Goal: Task Accomplishment & Management: Use online tool/utility

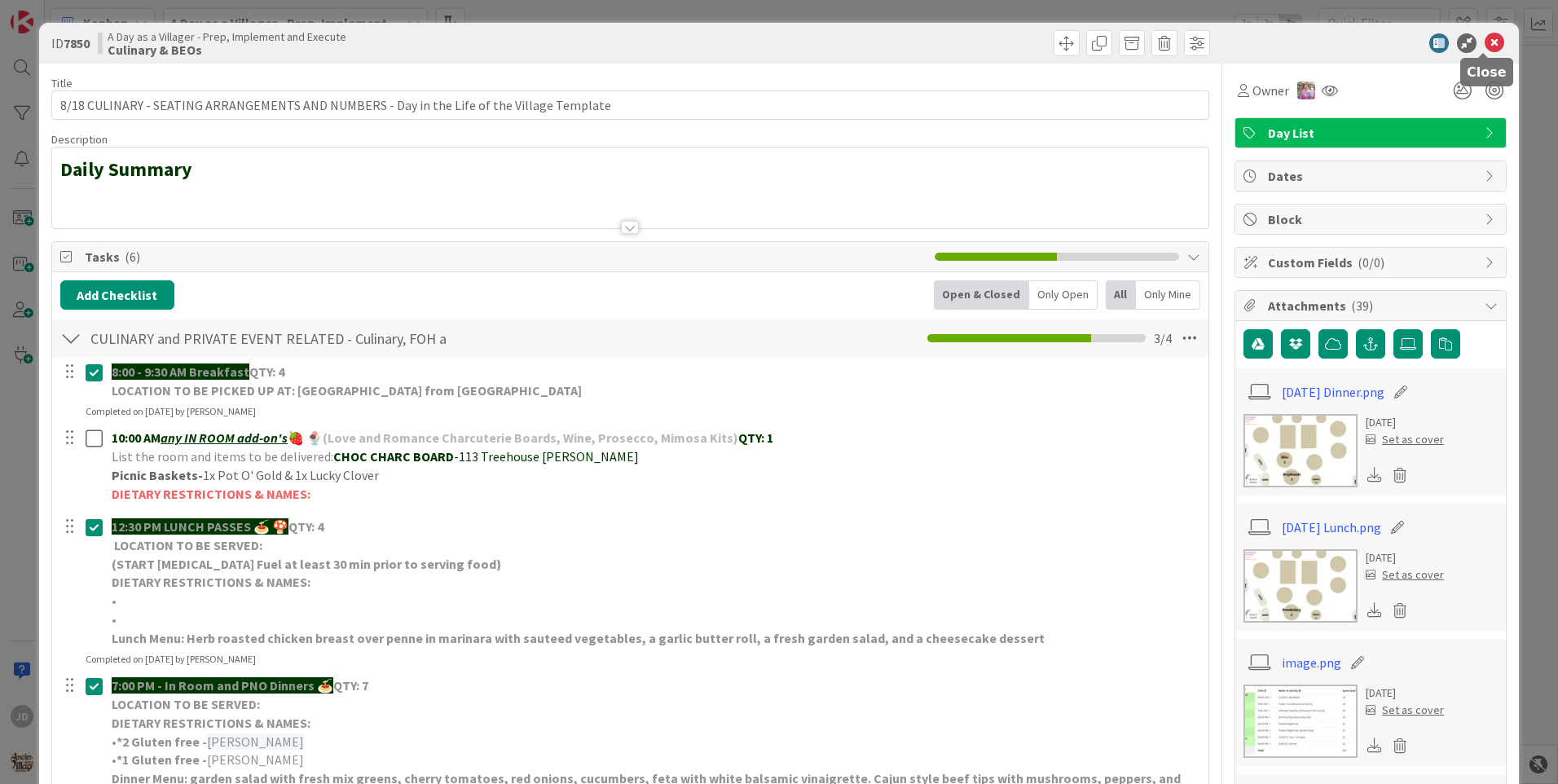
click at [1485, 36] on icon at bounding box center [1494, 43] width 20 height 20
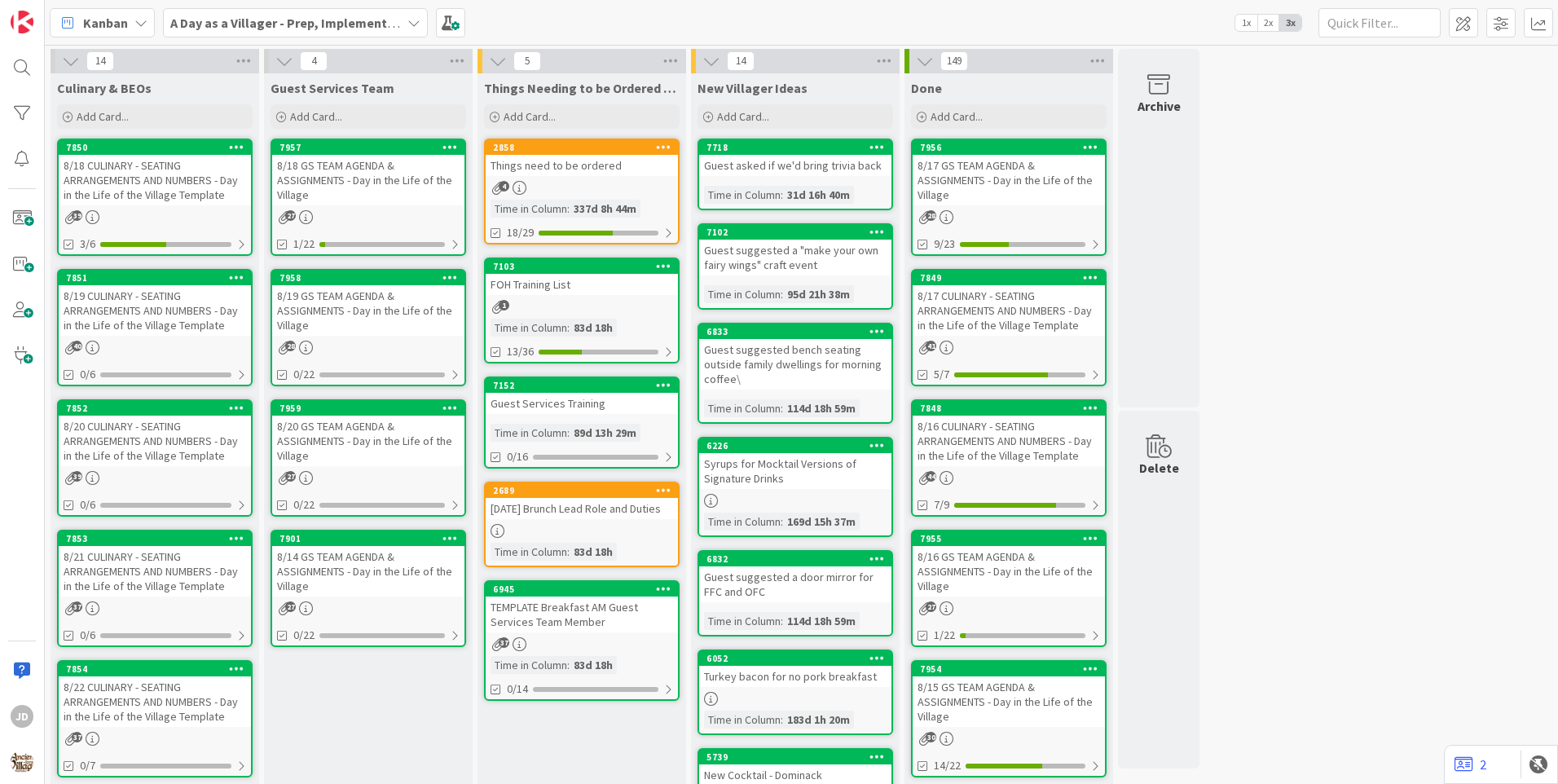
click at [128, 206] on link "7850 8/18 CULINARY - SEATING ARRANGEMENTS AND NUMBERS - Day in the Life of the …" at bounding box center [154, 196] width 195 height 117
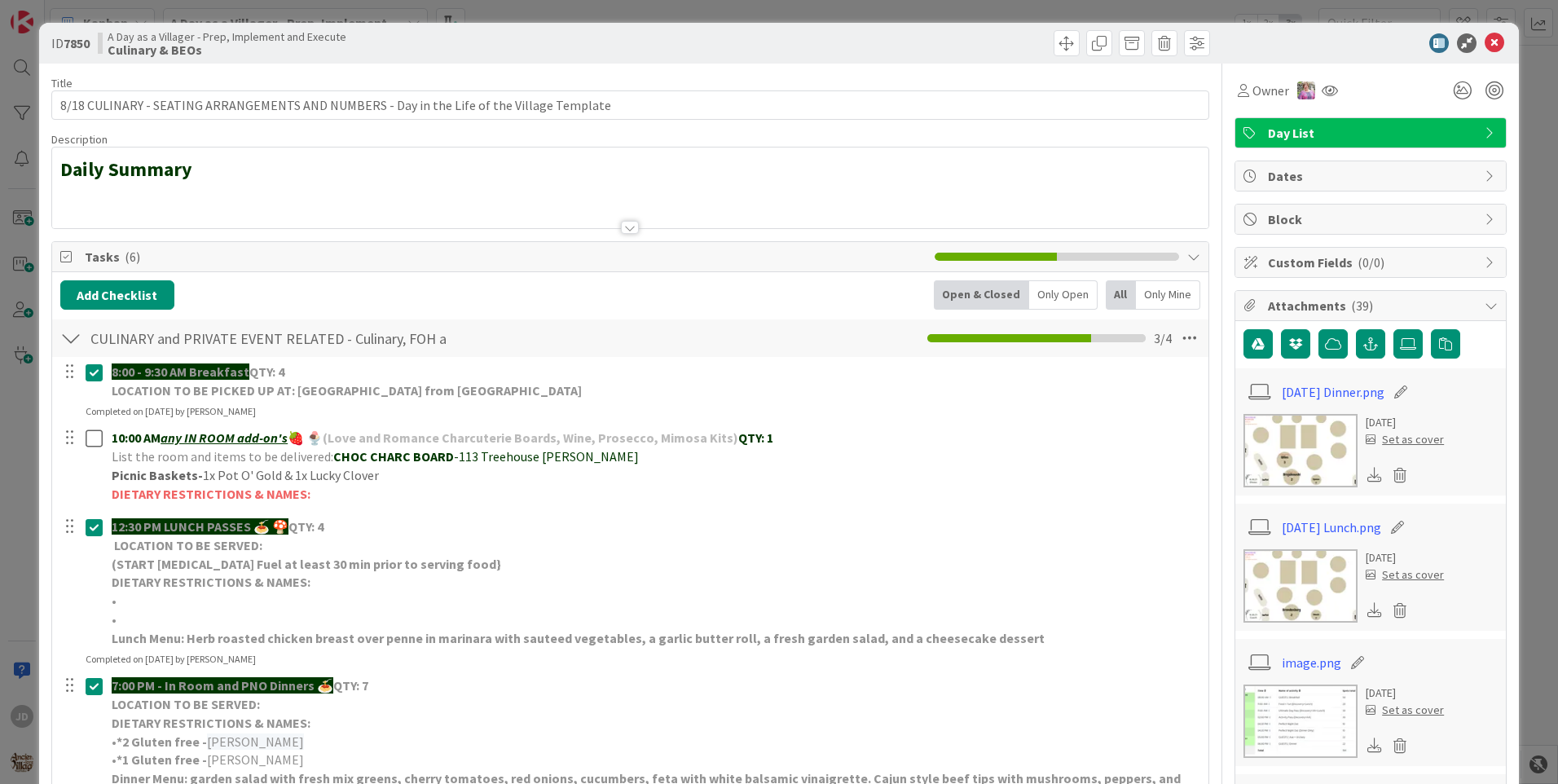
click at [1488, 36] on icon at bounding box center [1494, 43] width 20 height 20
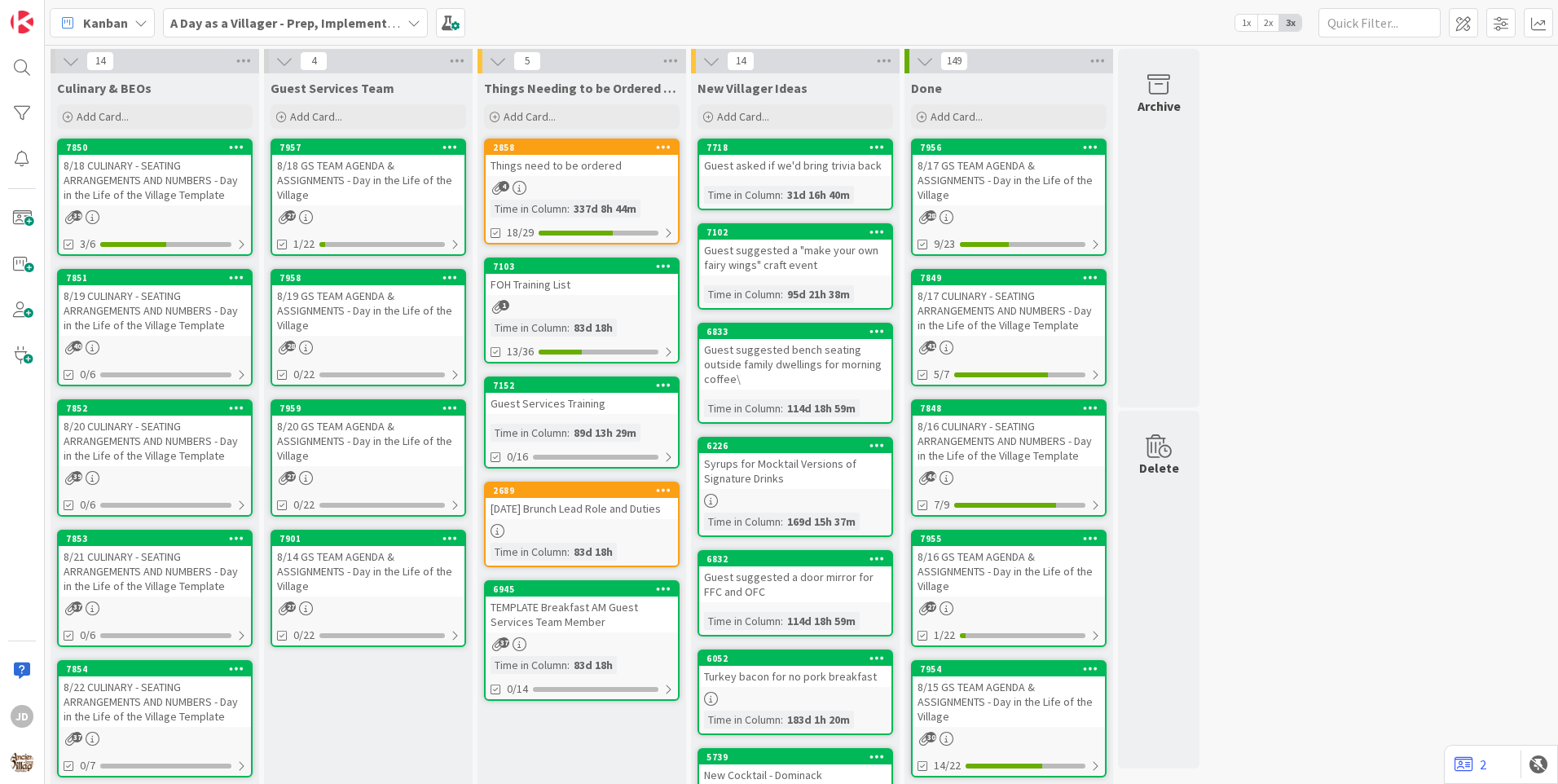
click at [191, 300] on div "8/19 CULINARY - SEATING ARRANGEMENTS AND NUMBERS - Day in the Life of the Villa…" at bounding box center [155, 310] width 192 height 50
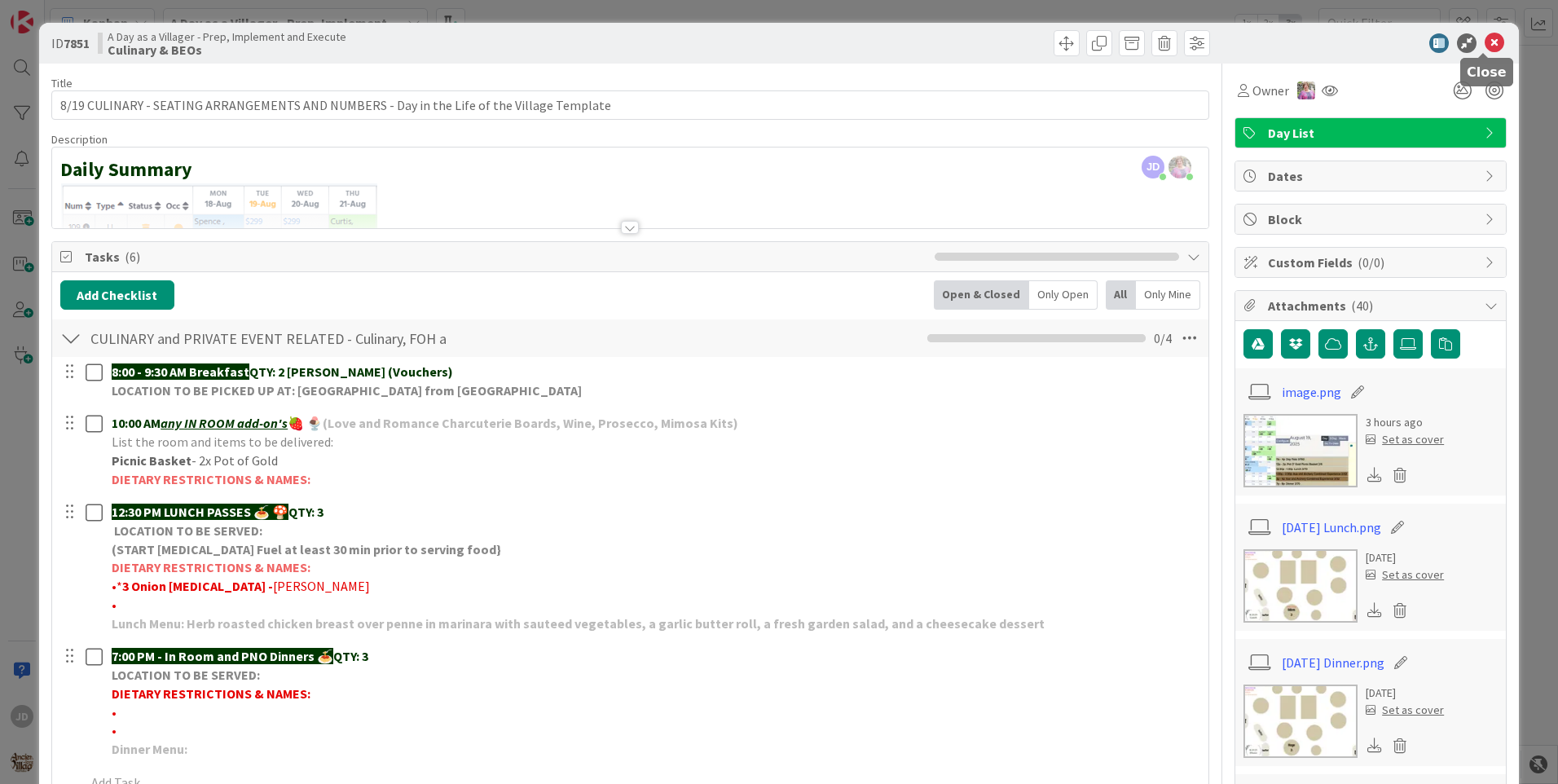
click at [1485, 42] on icon at bounding box center [1494, 43] width 20 height 20
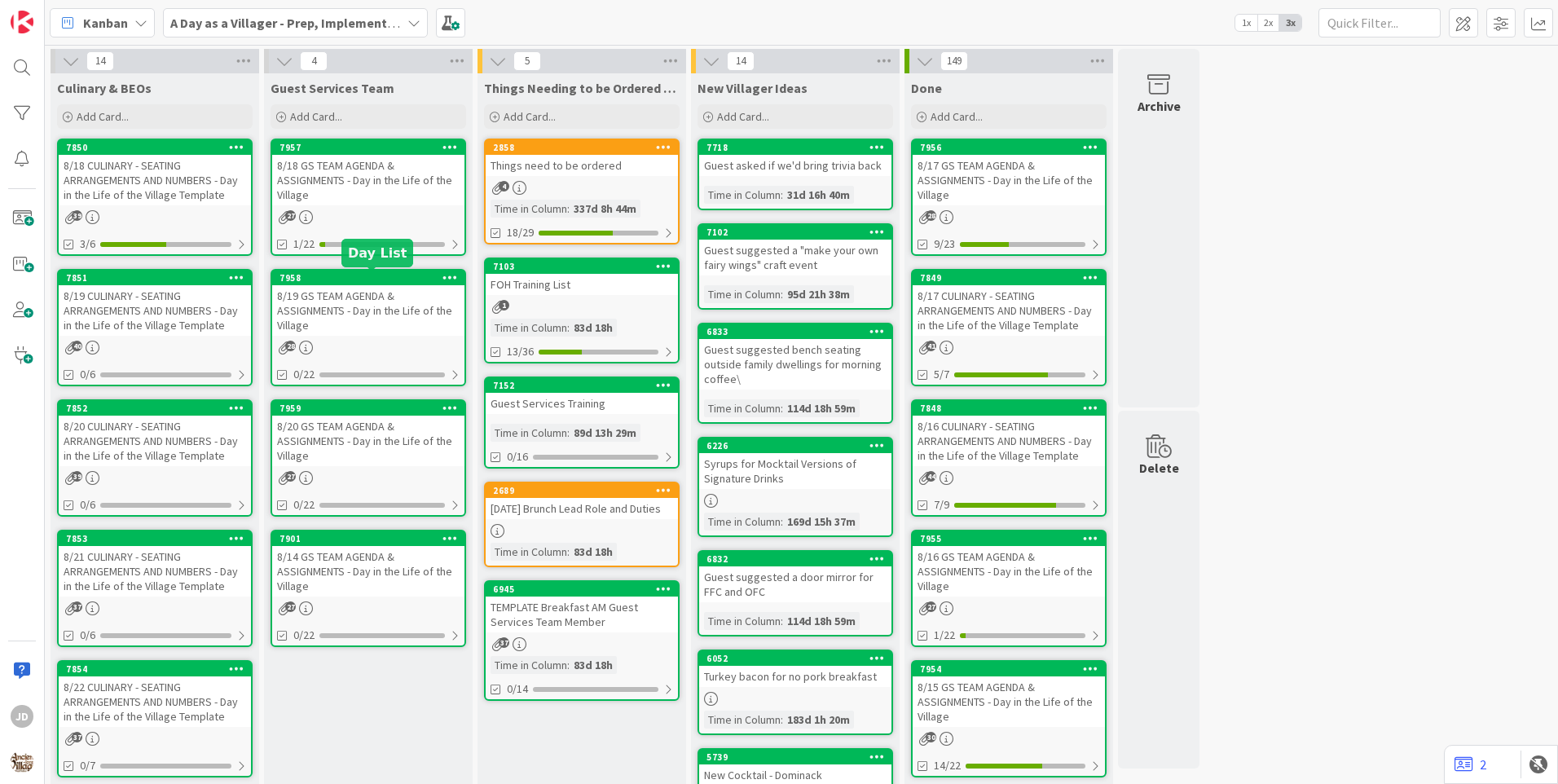
click at [365, 324] on div "8/19 GS TEAM AGENDA & ASSIGNMENTS - Day in the Life of the Village" at bounding box center [369, 310] width 192 height 50
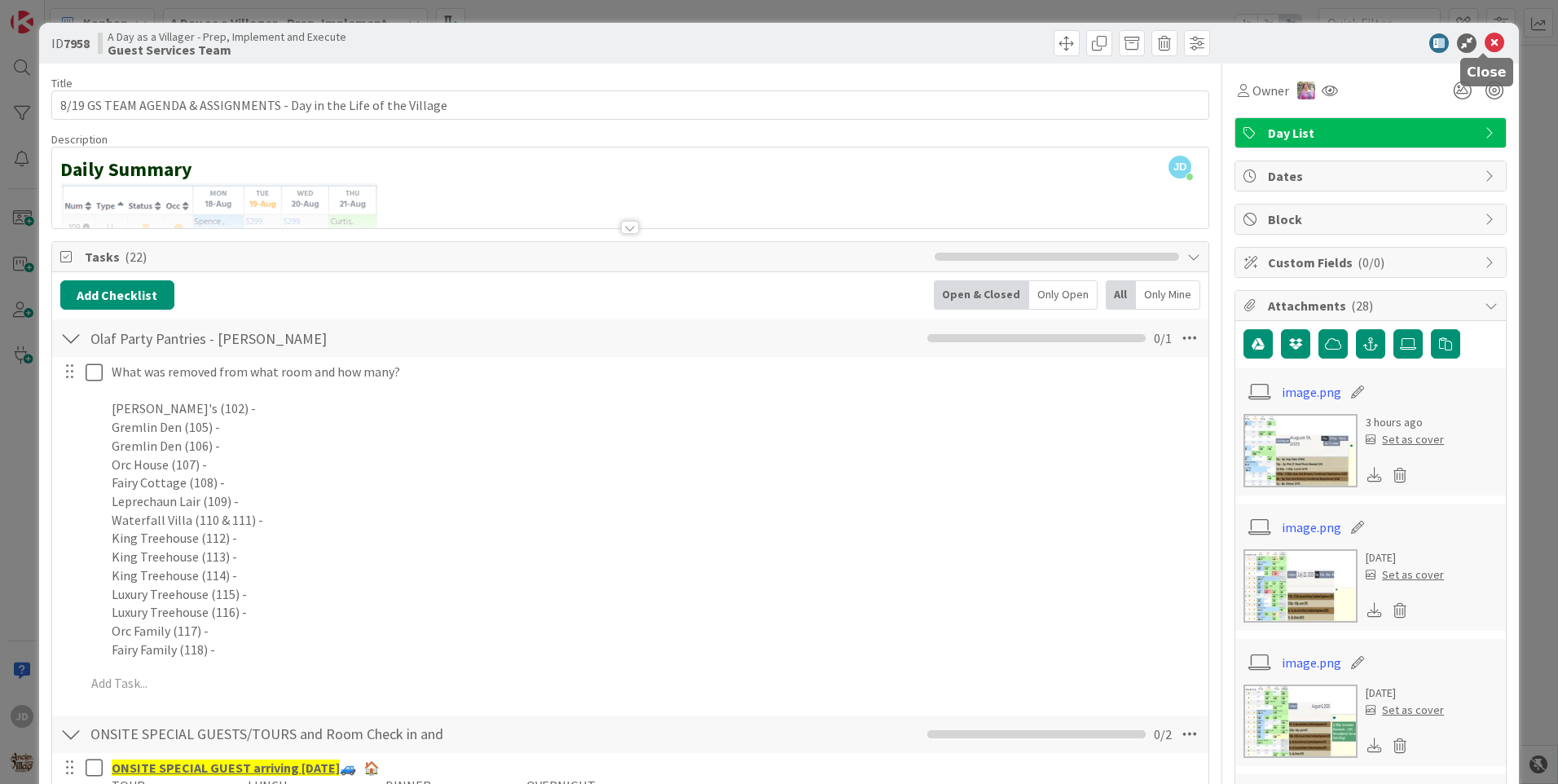
click at [1485, 46] on icon at bounding box center [1494, 43] width 20 height 20
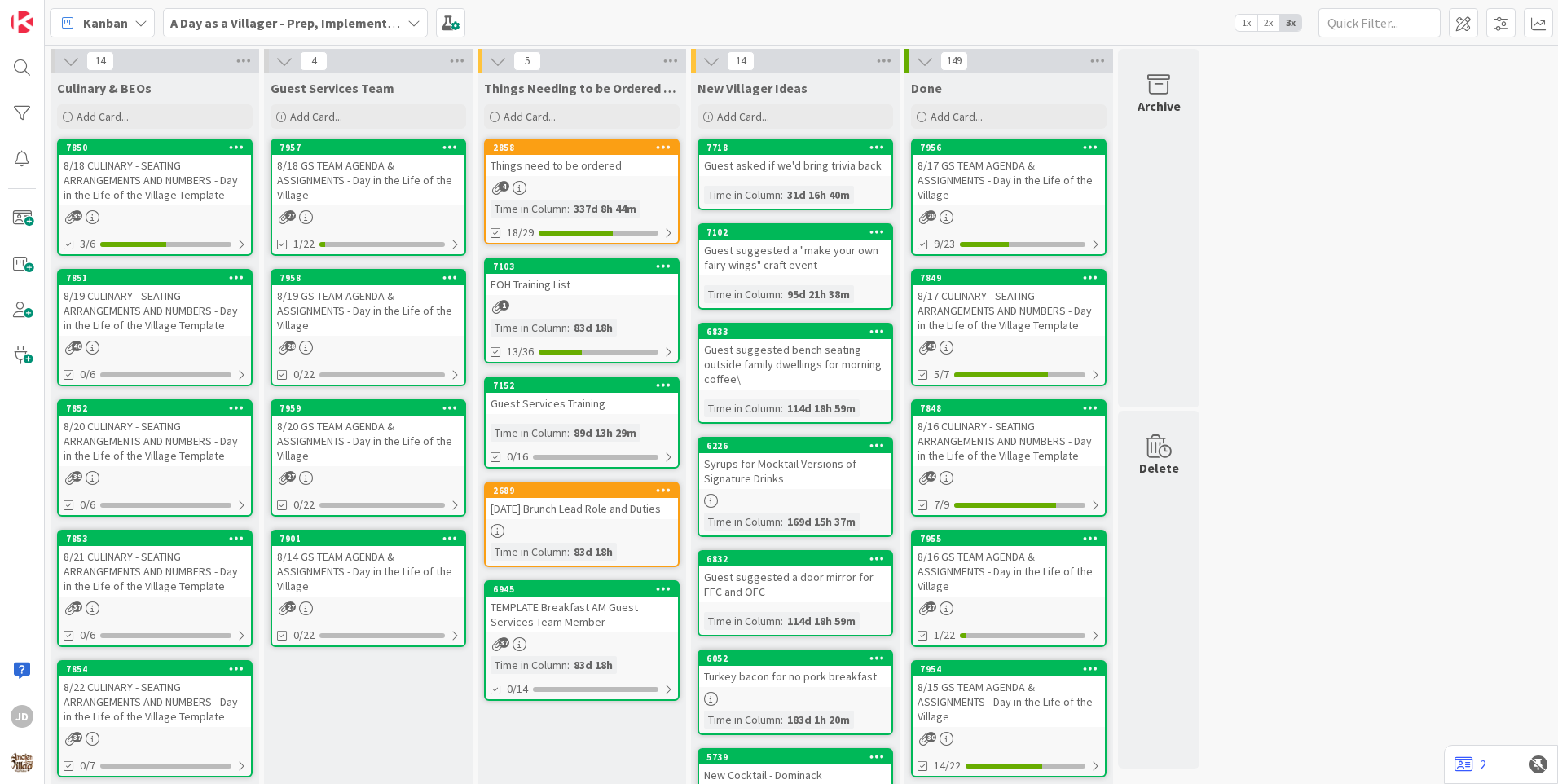
click at [124, 303] on div "8/19 CULINARY - SEATING ARRANGEMENTS AND NUMBERS - Day in the Life of the Villa…" at bounding box center [155, 310] width 192 height 50
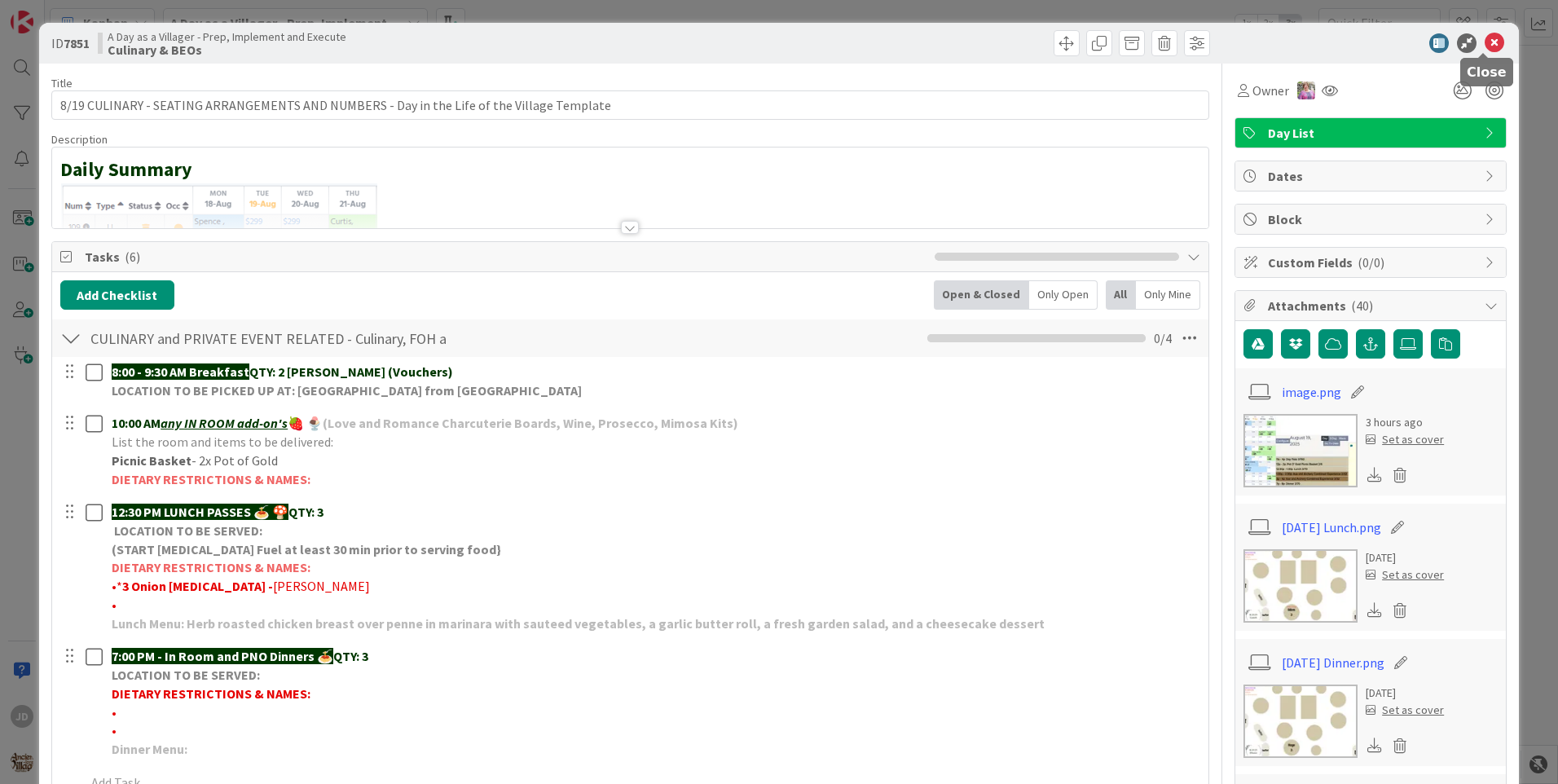
click at [1485, 45] on icon at bounding box center [1494, 43] width 20 height 20
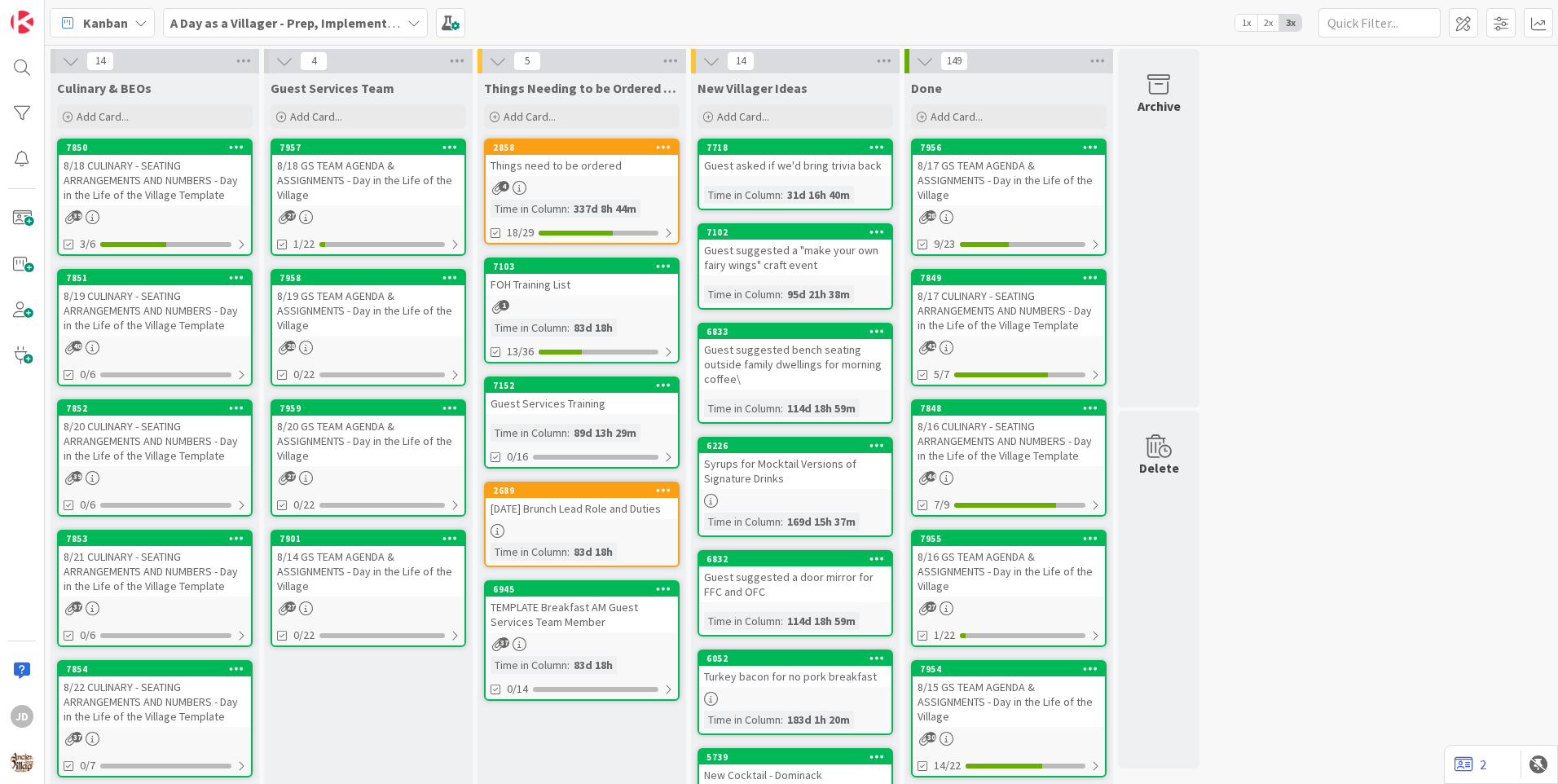
click at [198, 418] on div "8/20 CULINARY - SEATING ARRANGEMENTS AND NUMBERS - Day in the Life of the Villa…" at bounding box center [155, 440] width 192 height 50
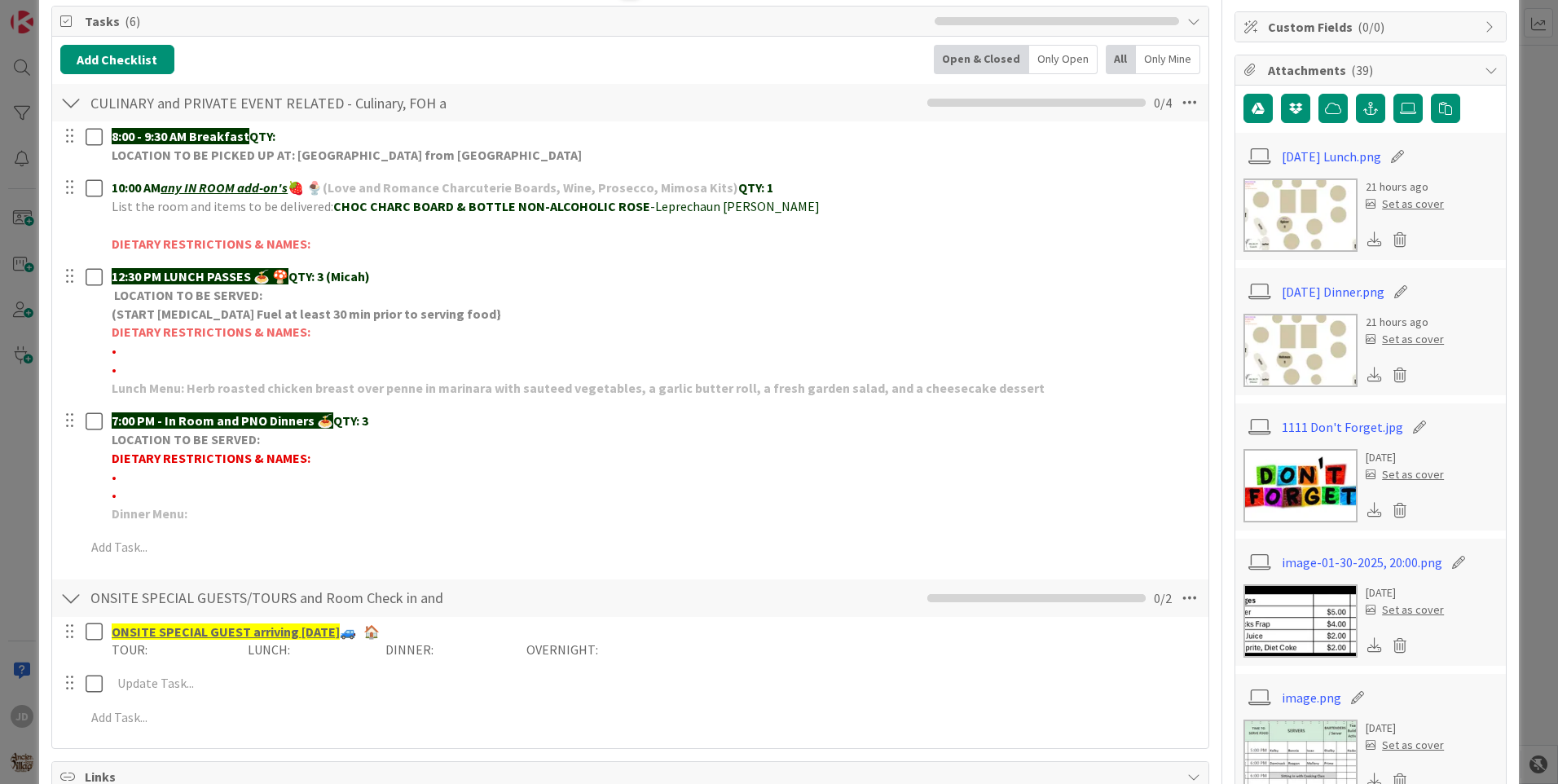
scroll to position [245, 0]
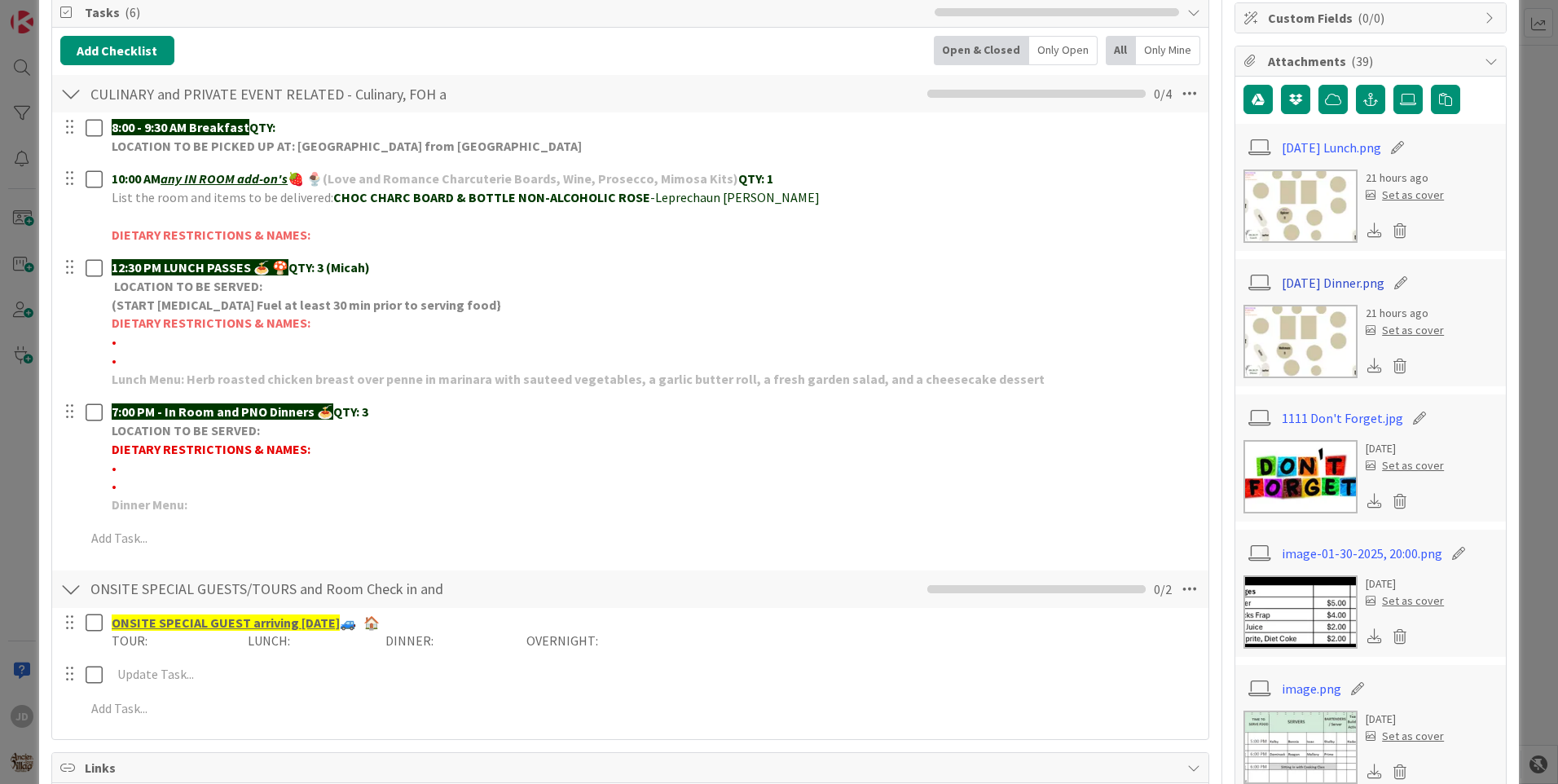
click at [1306, 288] on link "[DATE] Dinner.png" at bounding box center [1333, 283] width 103 height 20
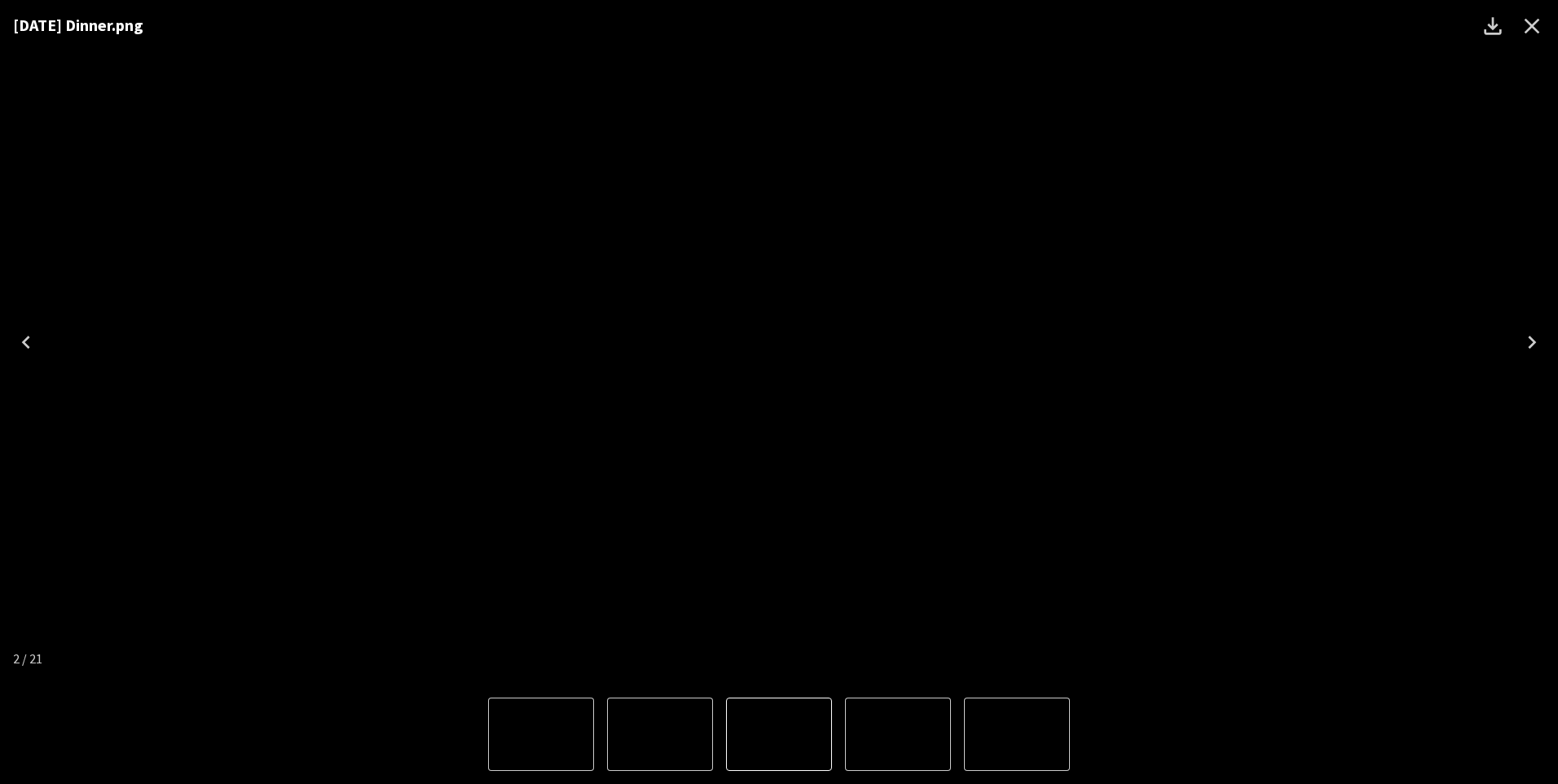
click at [1535, 18] on icon "Close" at bounding box center [1531, 26] width 26 height 26
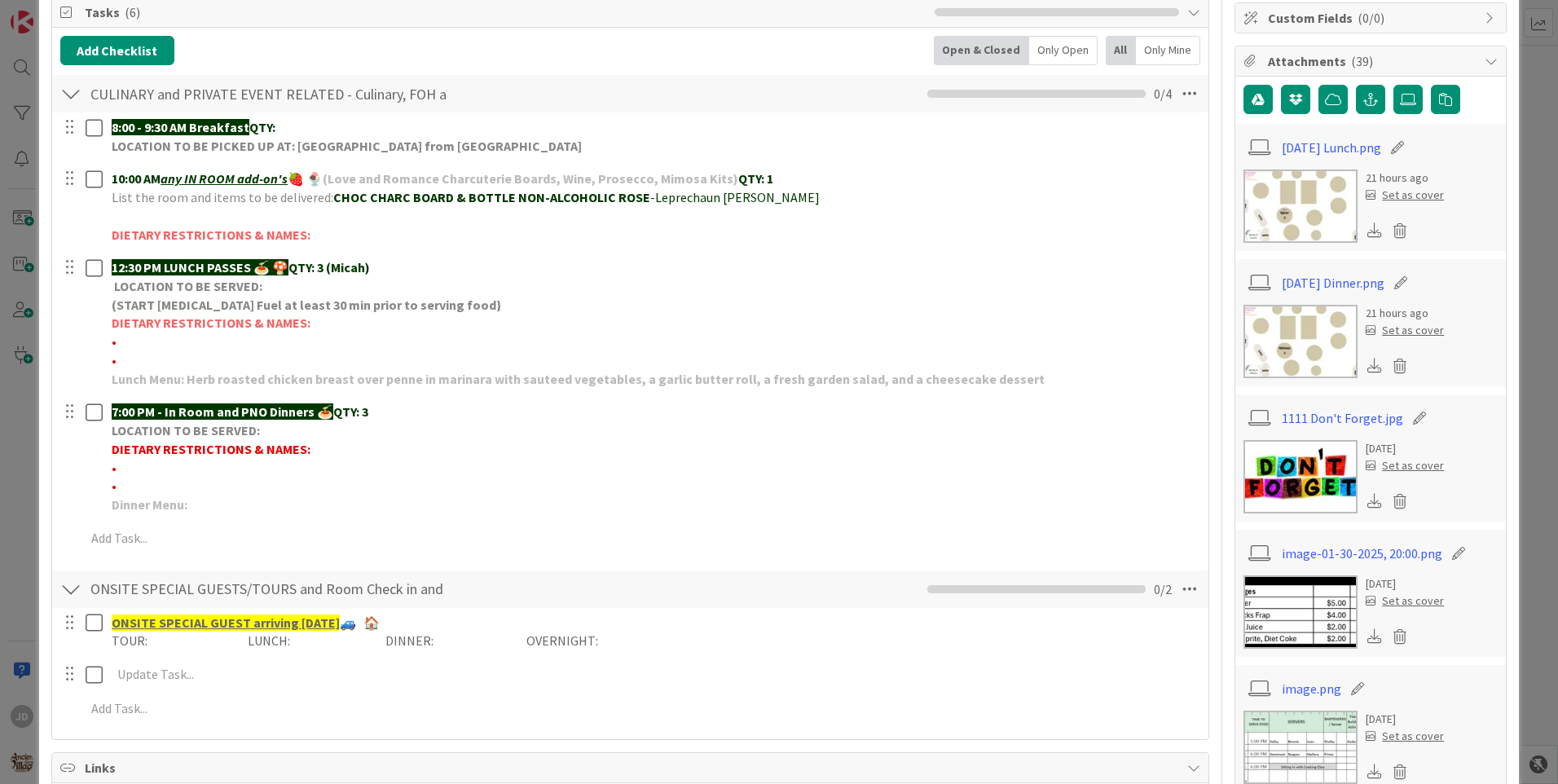
scroll to position [0, 0]
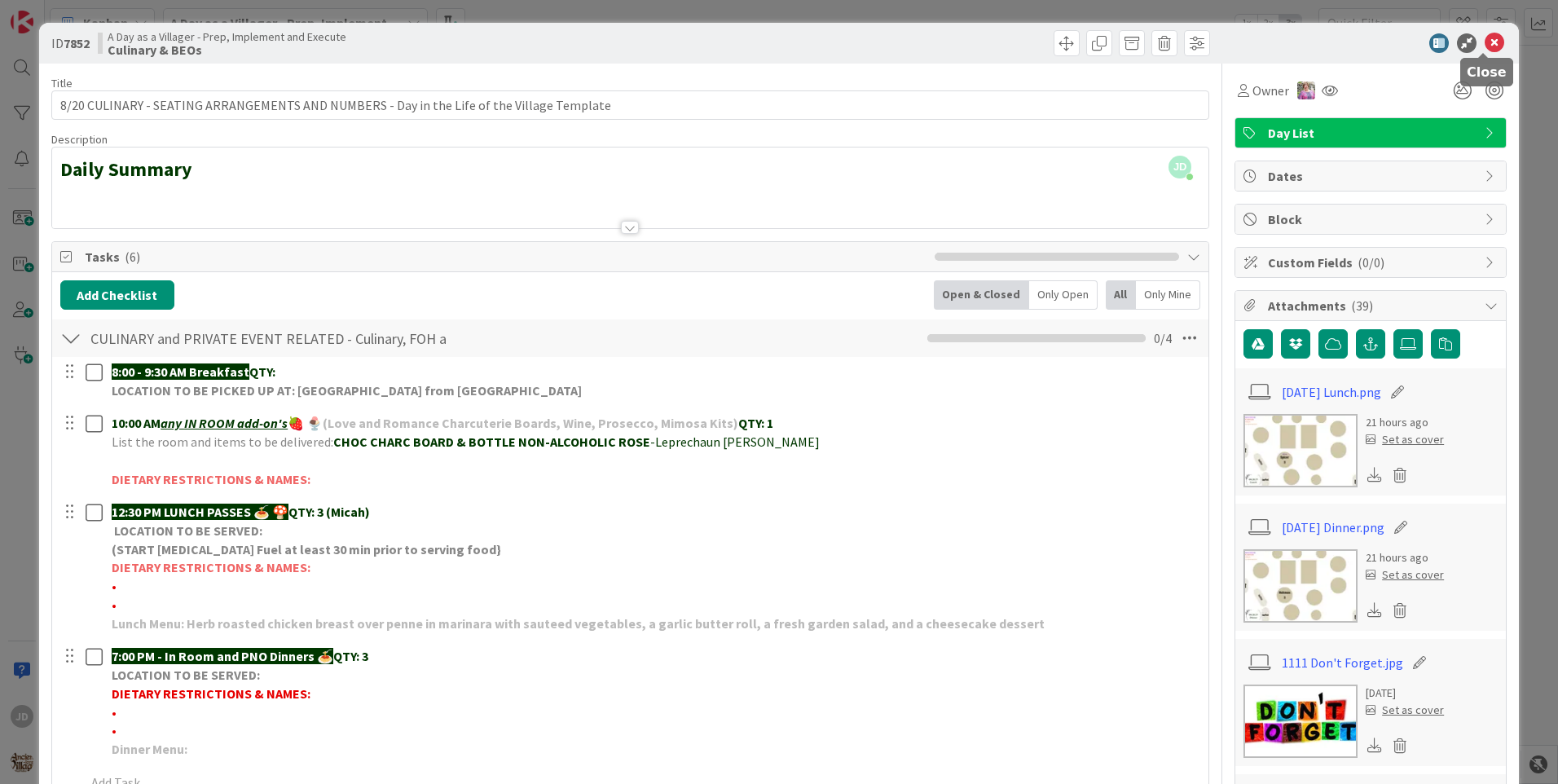
click at [1485, 44] on icon at bounding box center [1494, 43] width 20 height 20
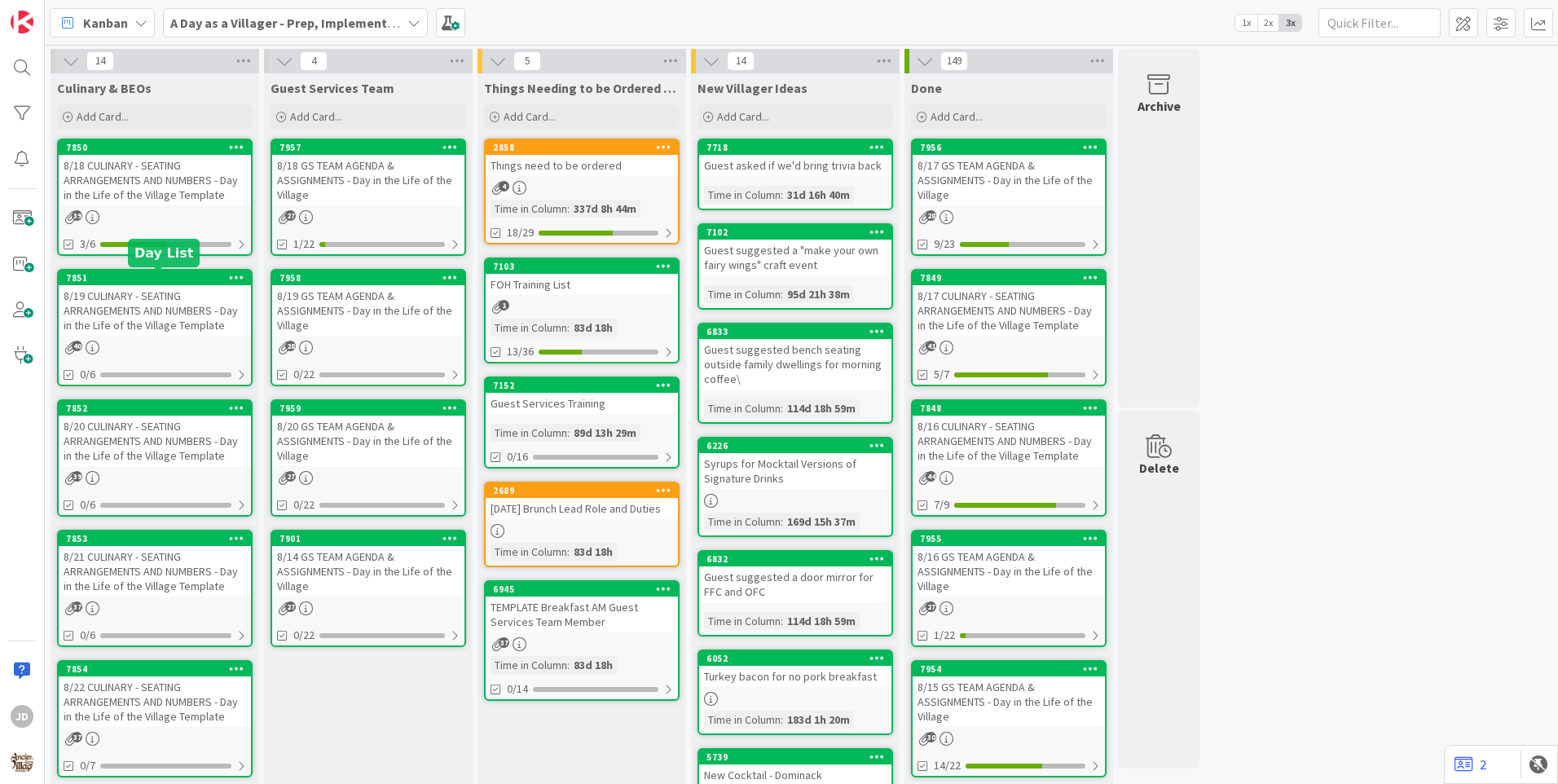
click at [144, 302] on div "8/19 CULINARY - SEATING ARRANGEMENTS AND NUMBERS - Day in the Life of the Villa…" at bounding box center [155, 310] width 192 height 50
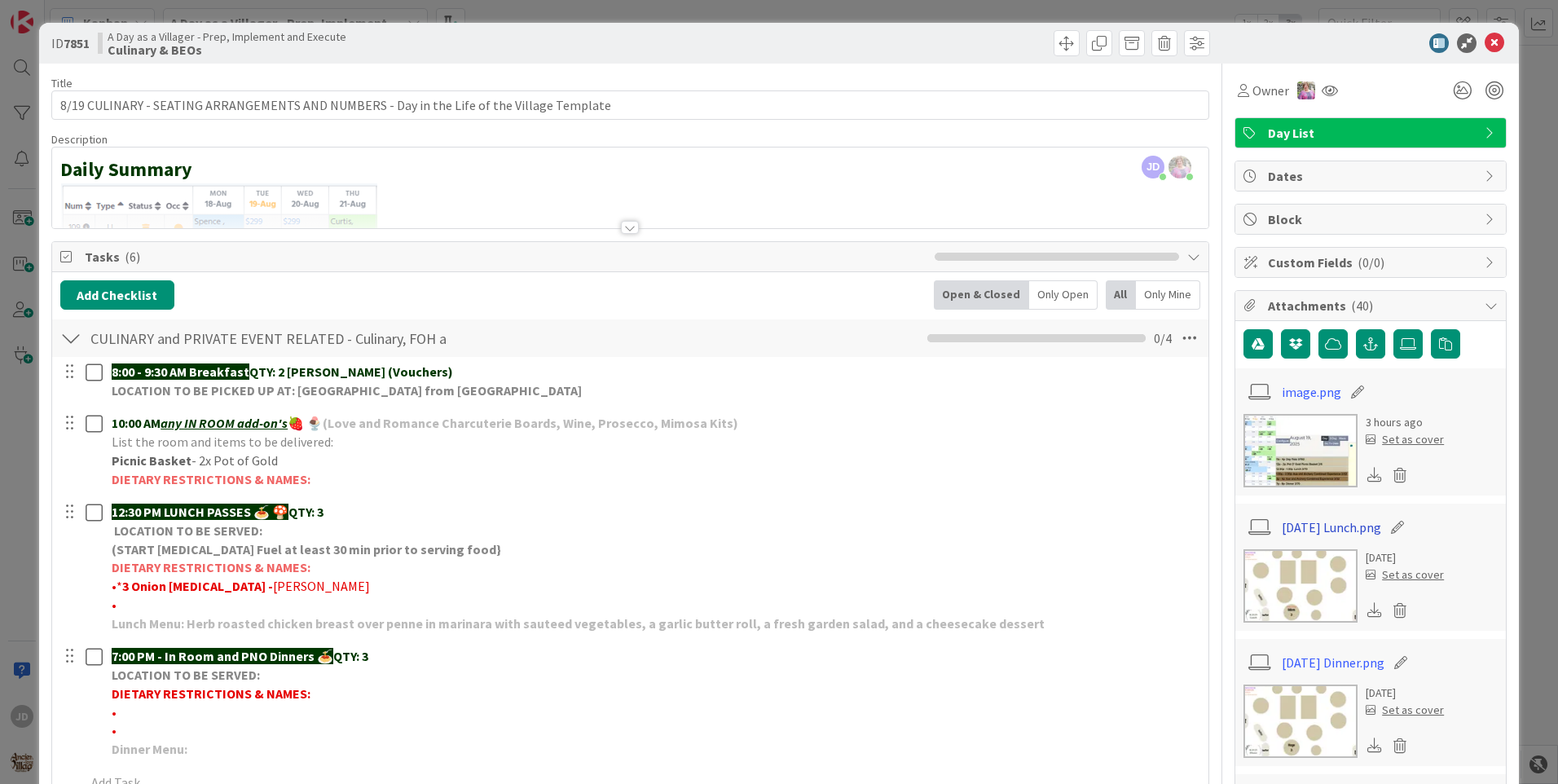
click at [1285, 533] on link "[DATE] Lunch.png" at bounding box center [1331, 527] width 99 height 20
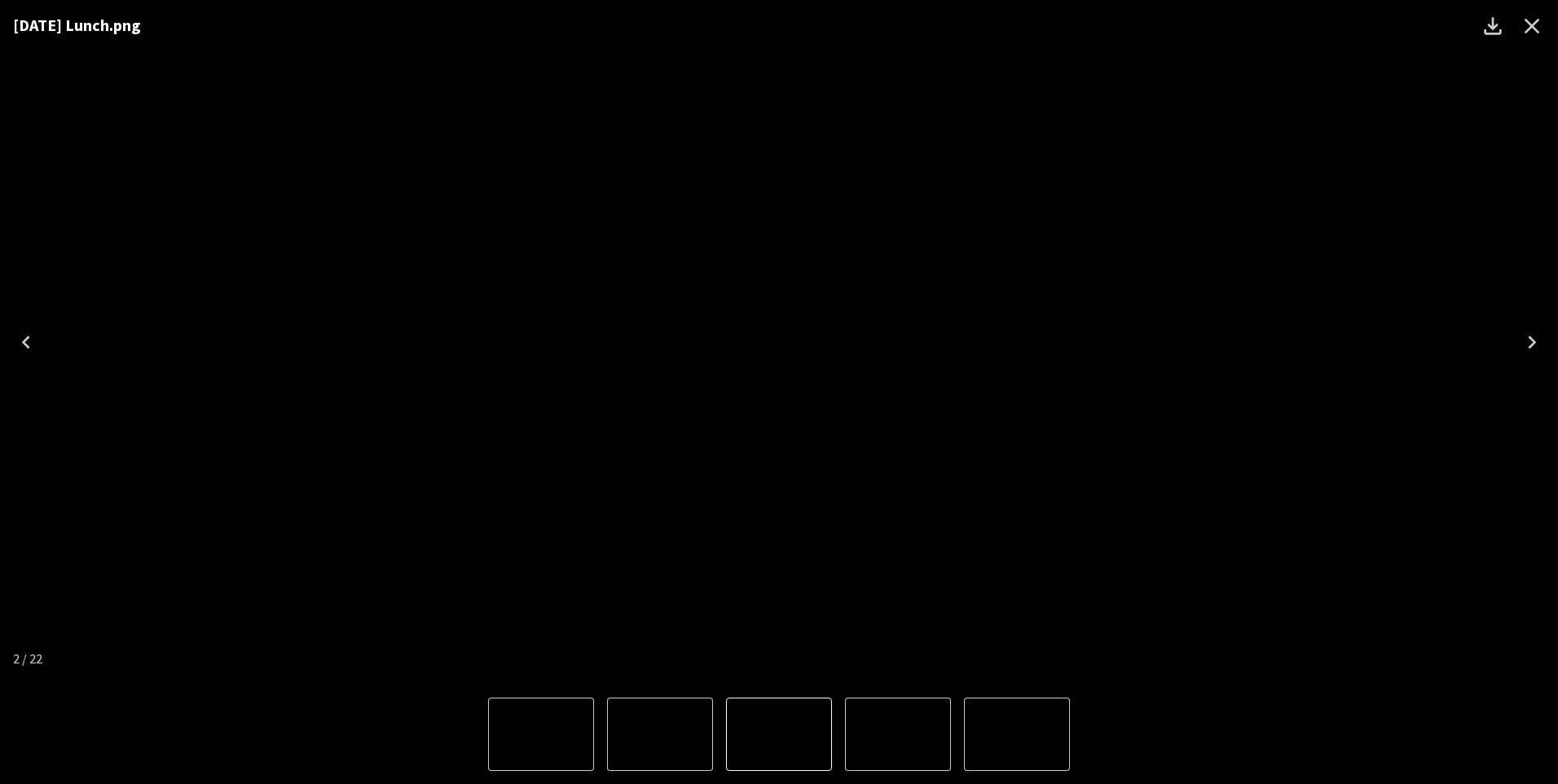
click at [1538, 18] on icon "Close" at bounding box center [1531, 26] width 26 height 26
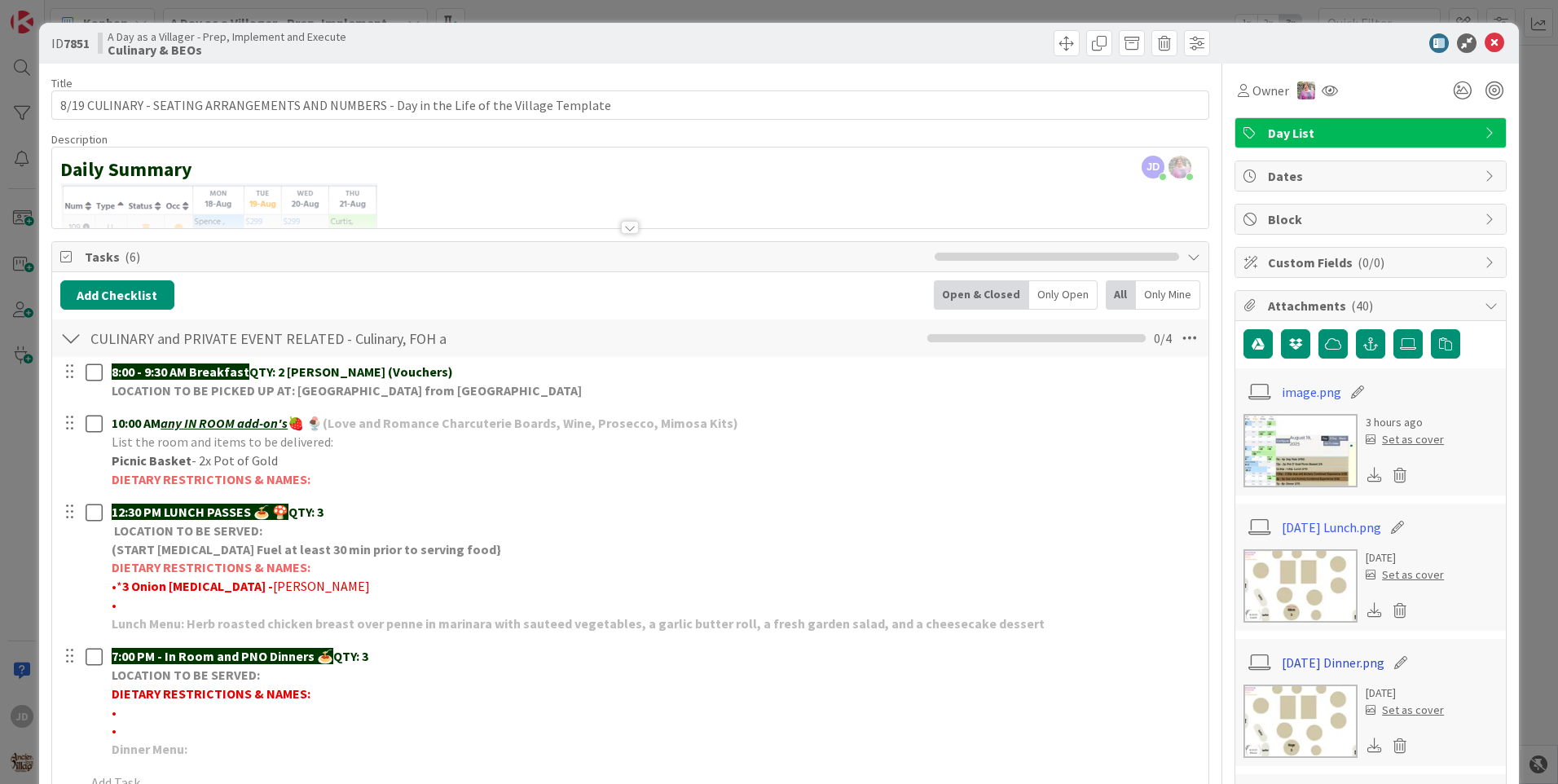
click at [1317, 656] on link "[DATE] Dinner.png" at bounding box center [1333, 662] width 103 height 20
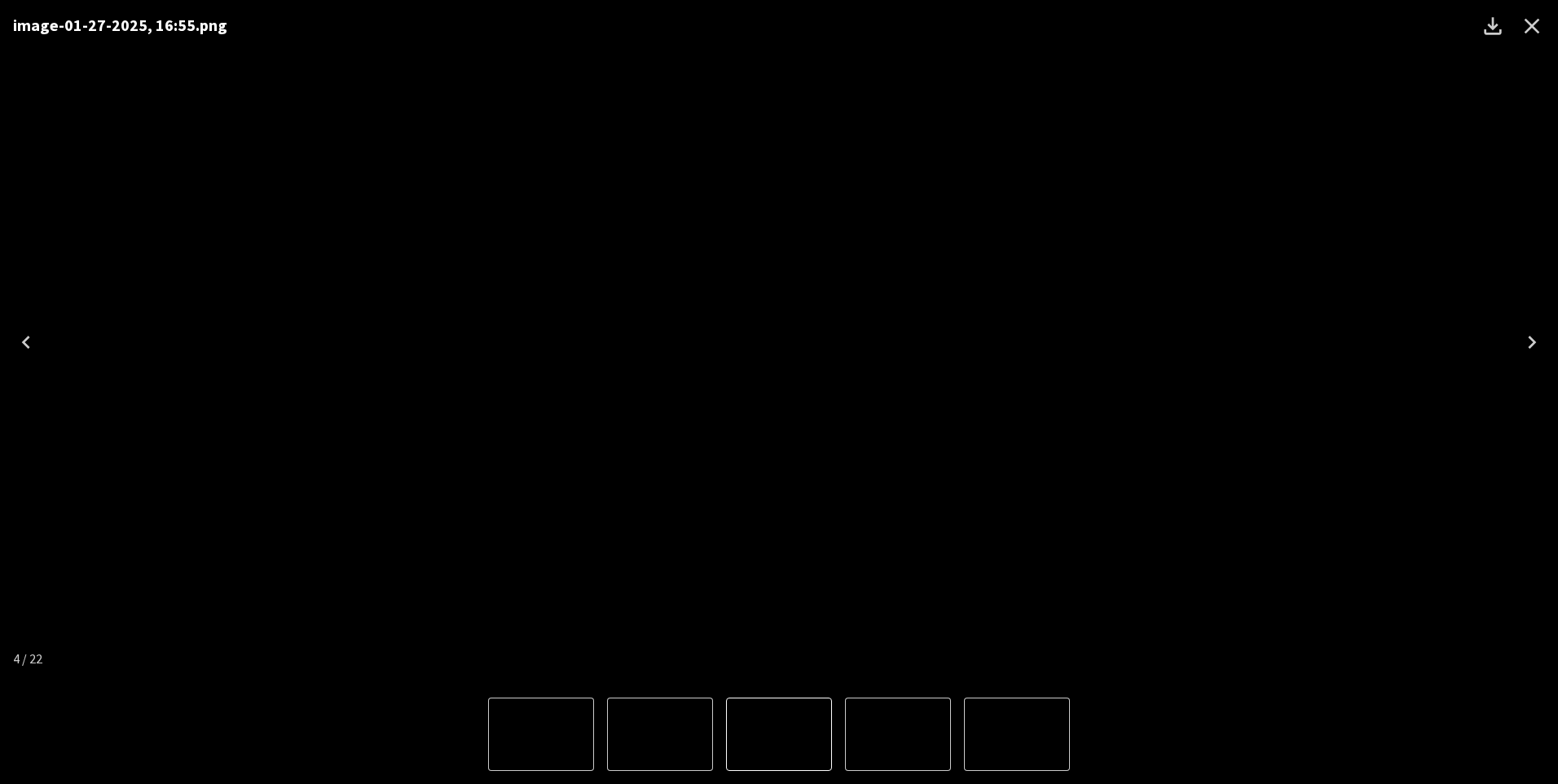
click at [1540, 17] on icon "Close" at bounding box center [1531, 26] width 26 height 26
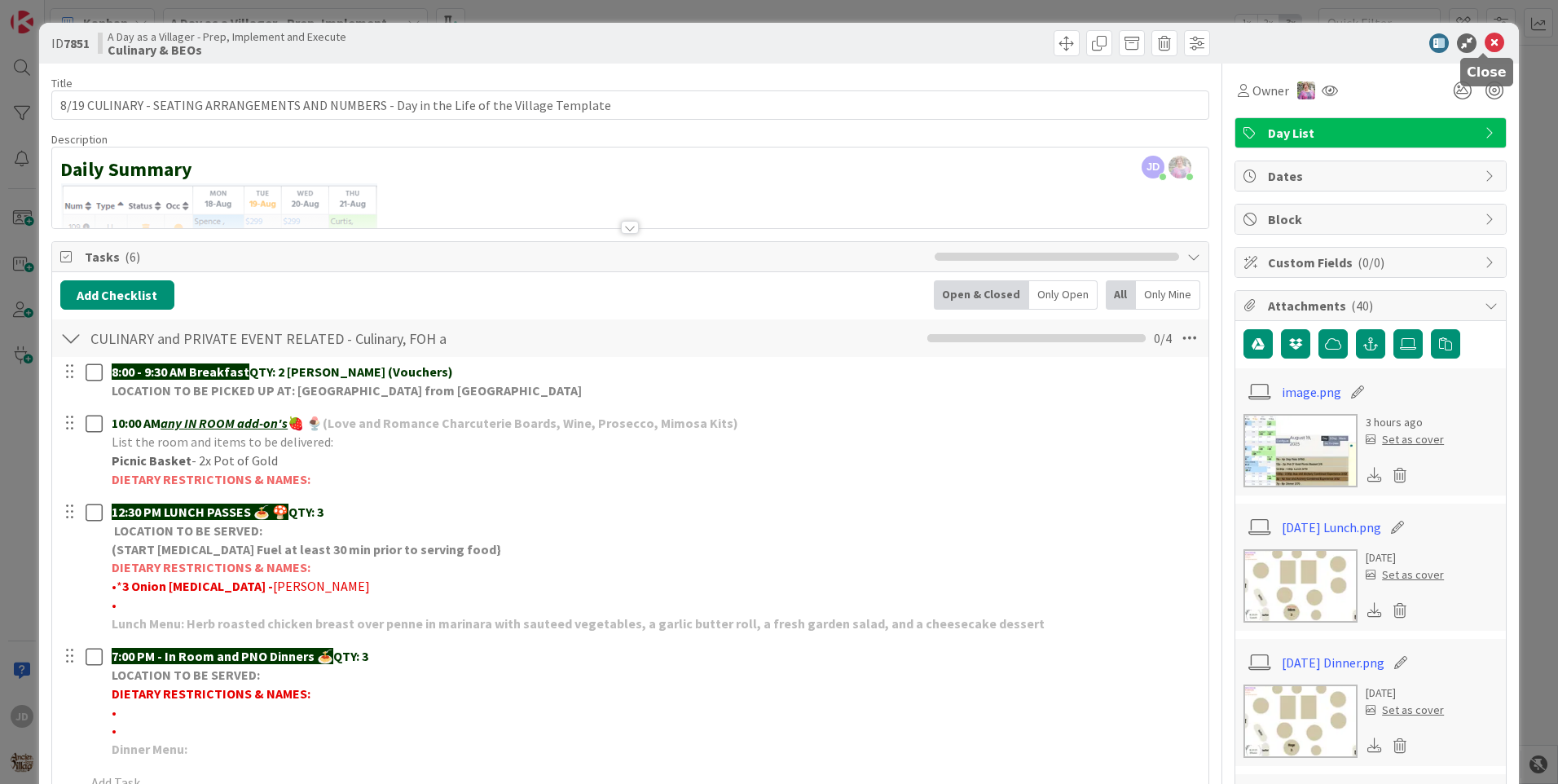
click at [1486, 44] on icon at bounding box center [1494, 43] width 20 height 20
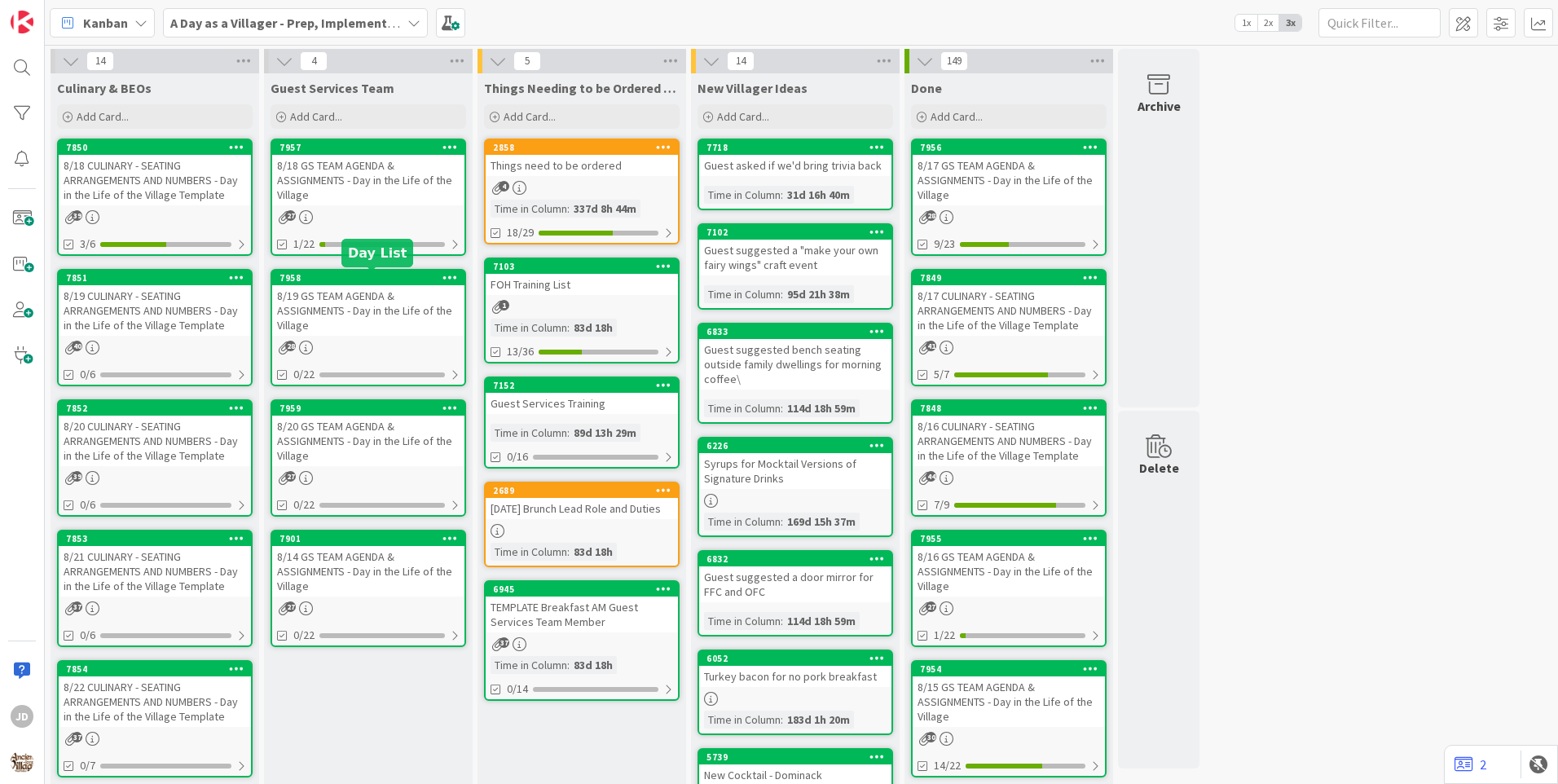
click at [326, 297] on div "8/19 GS TEAM AGENDA & ASSIGNMENTS - Day in the Life of the Village" at bounding box center [369, 310] width 192 height 50
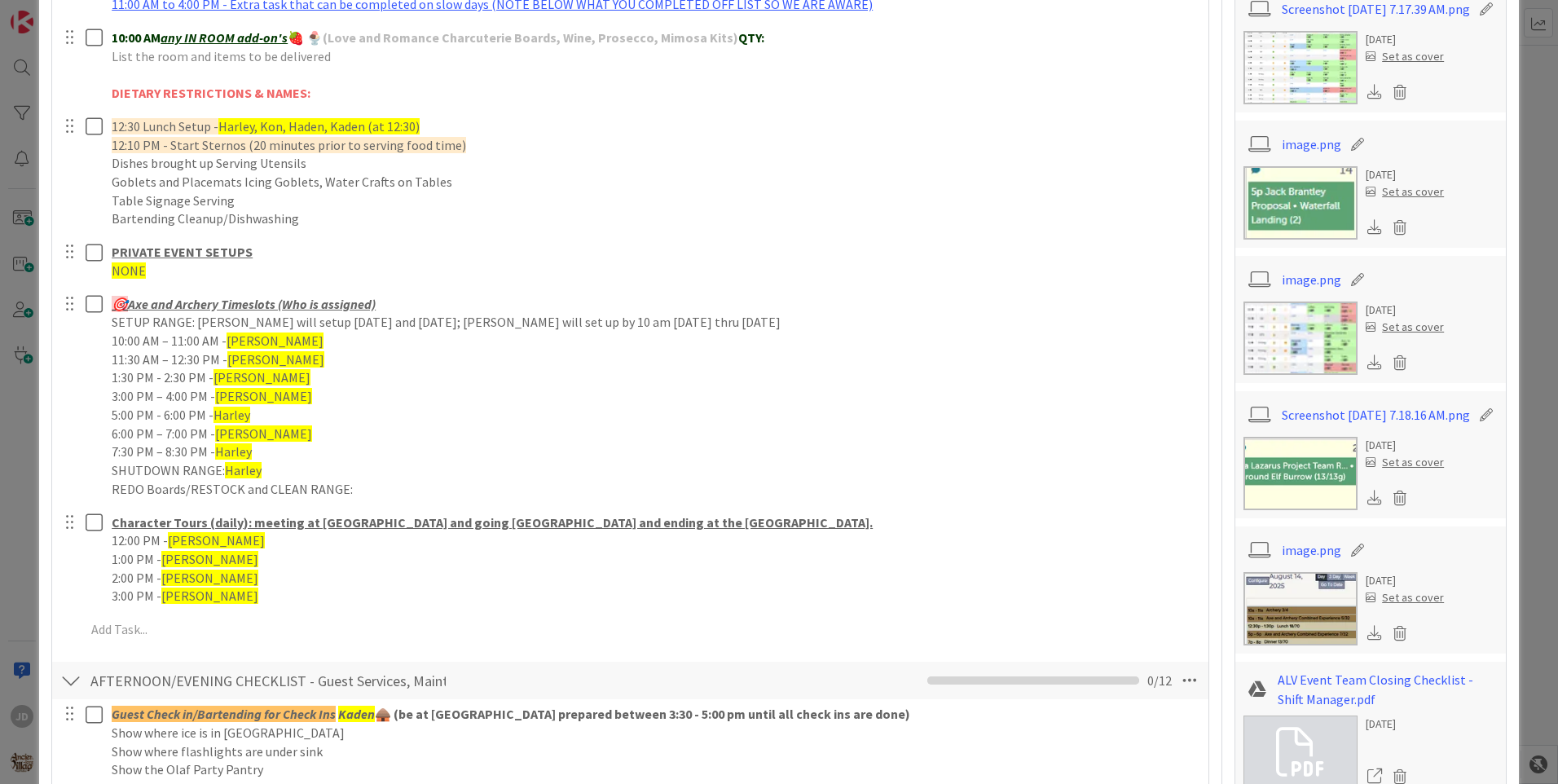
scroll to position [1140, 0]
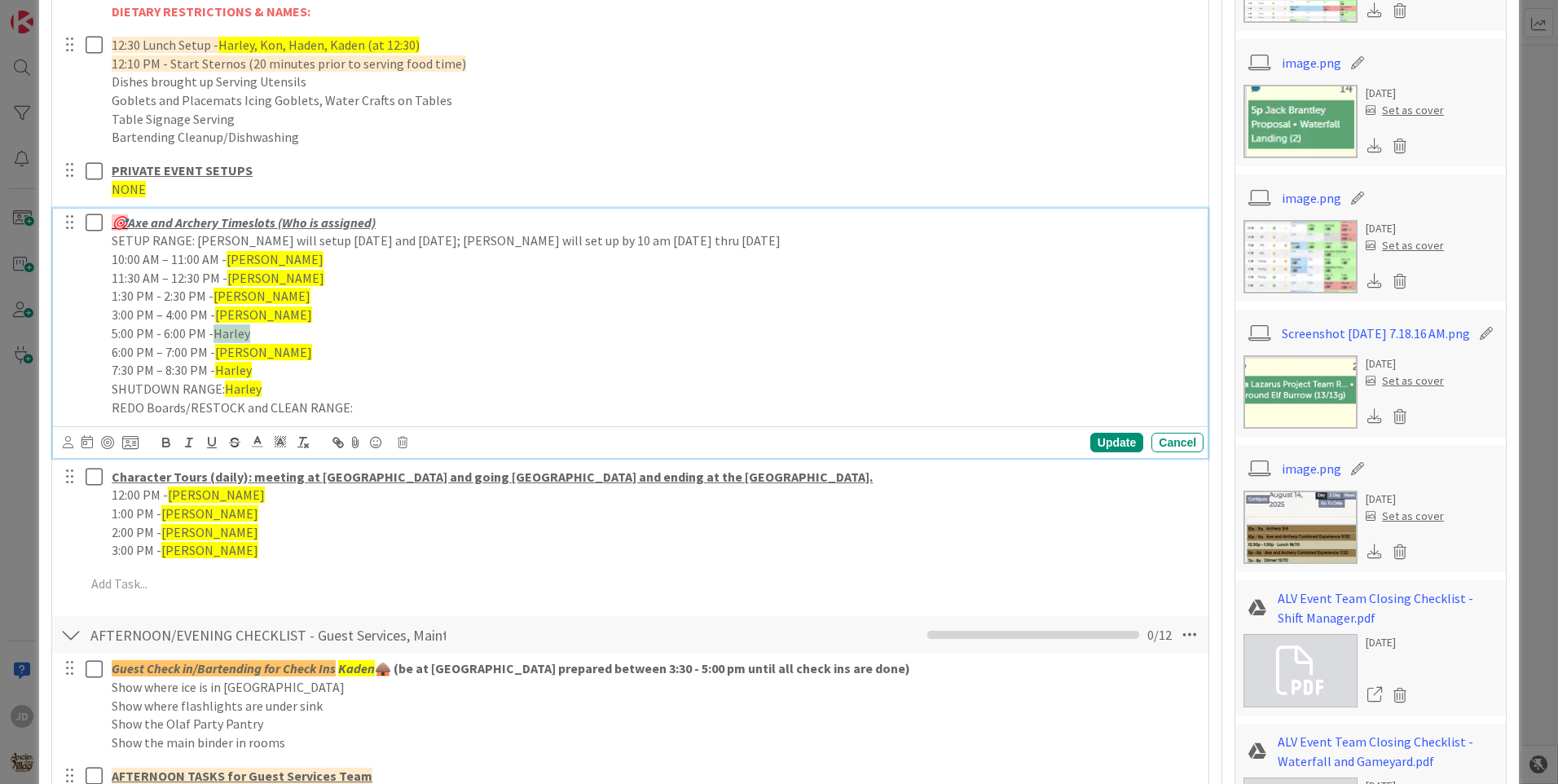
drag, startPoint x: 251, startPoint y: 330, endPoint x: 215, endPoint y: 328, distance: 36.1
click at [215, 328] on p "5:00 PM - 6:00 PM - [PERSON_NAME]" at bounding box center [654, 333] width 1085 height 19
drag, startPoint x: 272, startPoint y: 321, endPoint x: 217, endPoint y: 312, distance: 55.7
click at [217, 312] on p "3:00 PM – 4:00 PM - [PERSON_NAME]" at bounding box center [654, 315] width 1085 height 19
click at [1091, 440] on div "Update" at bounding box center [1117, 442] width 53 height 20
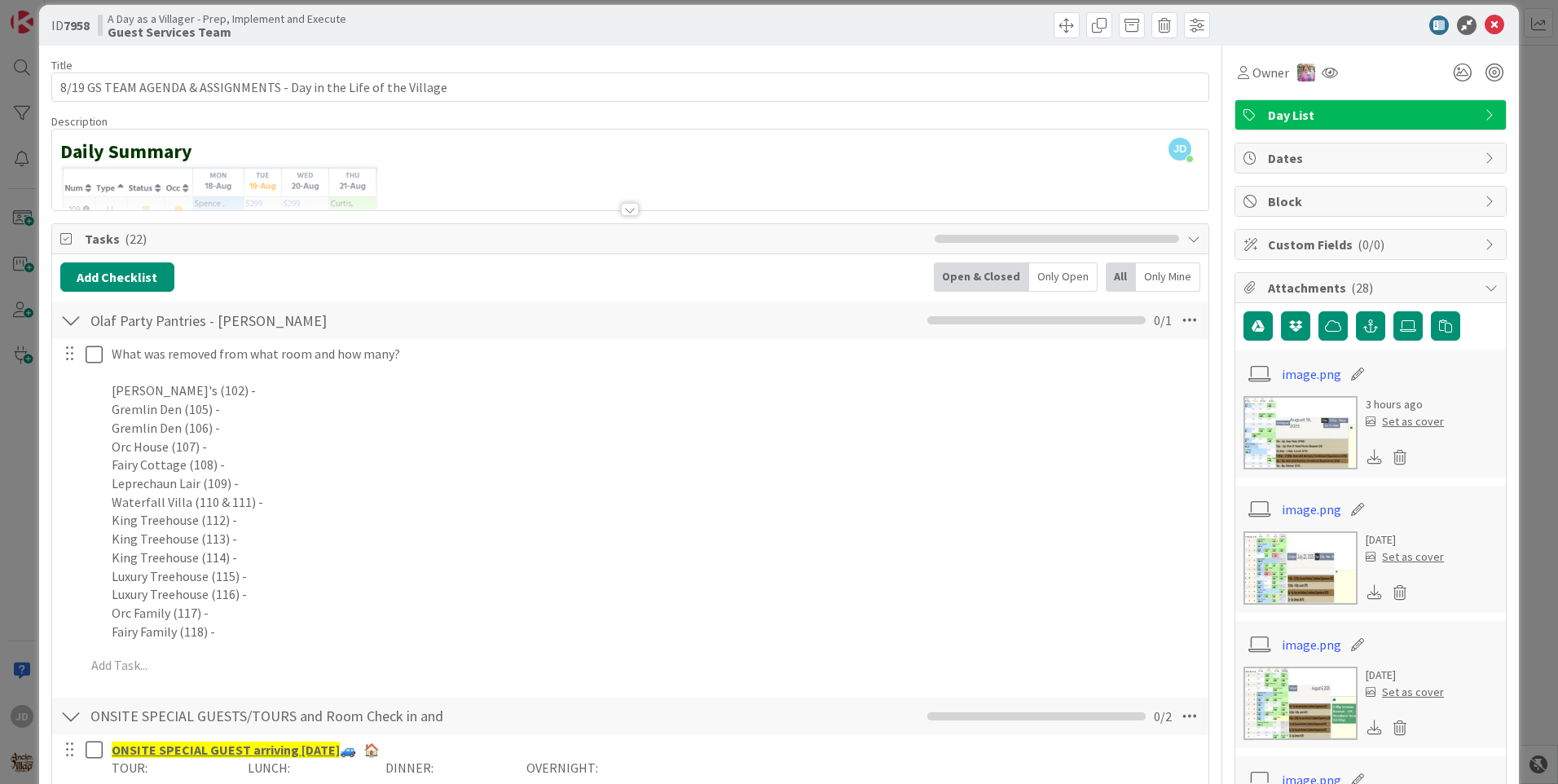
scroll to position [0, 0]
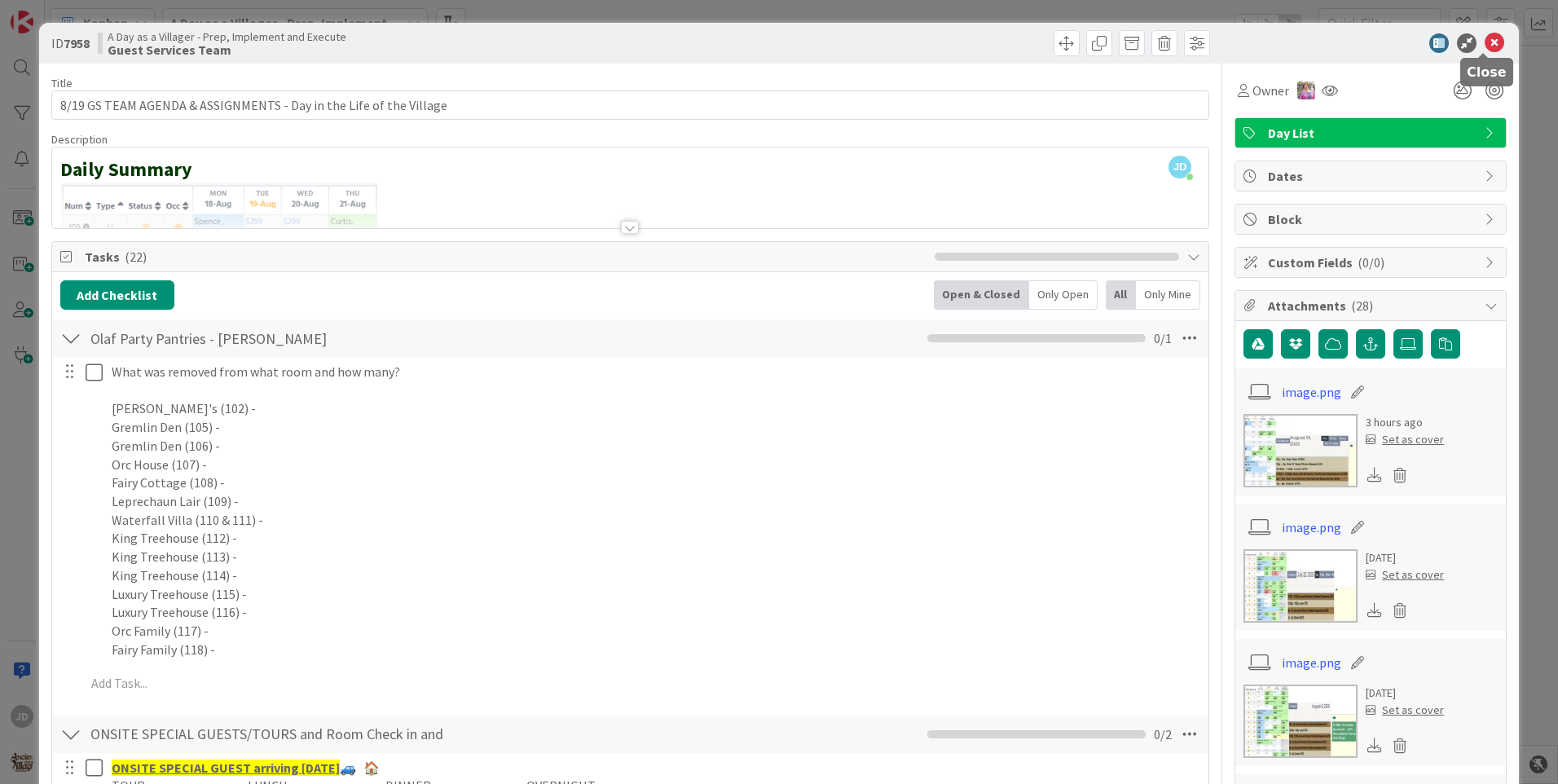
click at [1485, 47] on icon at bounding box center [1494, 43] width 20 height 20
